Goal: Transaction & Acquisition: Purchase product/service

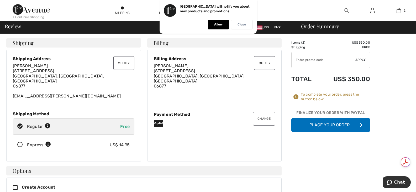
click at [243, 26] on p "Close" at bounding box center [242, 25] width 8 height 4
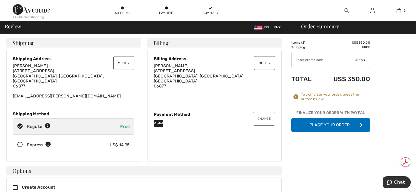
click at [324, 126] on button "Place Your Order" at bounding box center [331, 125] width 79 height 14
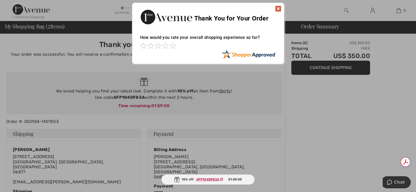
click at [277, 9] on img at bounding box center [278, 9] width 6 height 6
